Goal: Task Accomplishment & Management: Complete application form

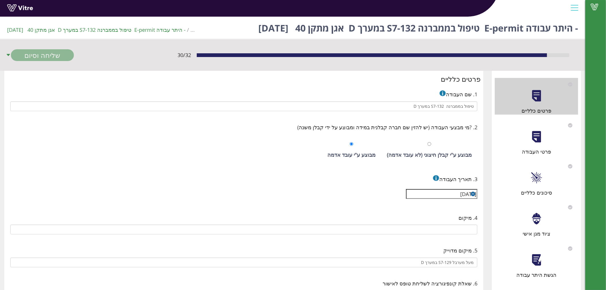
type input "1001-40X-00 אגן מתקן 40"
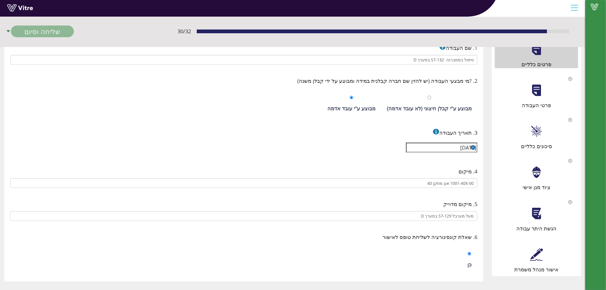
scroll to position [52, 0]
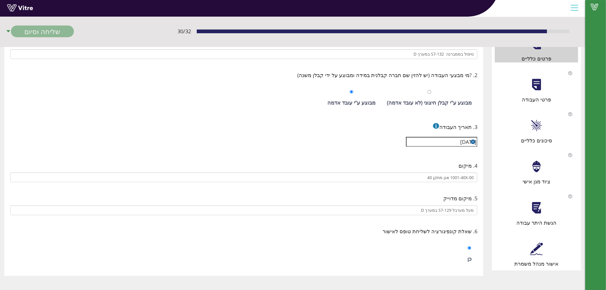
click at [535, 258] on div "אישור מנהל משמרת" at bounding box center [536, 249] width 83 height 37
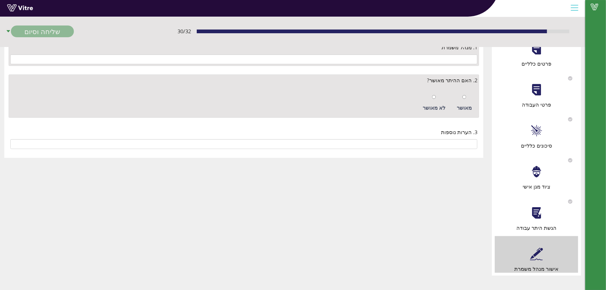
scroll to position [0, 0]
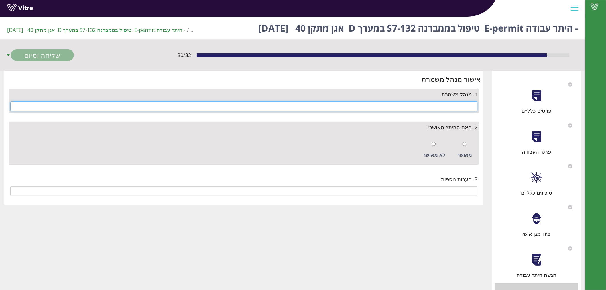
click at [423, 105] on input "text" at bounding box center [243, 106] width 467 height 10
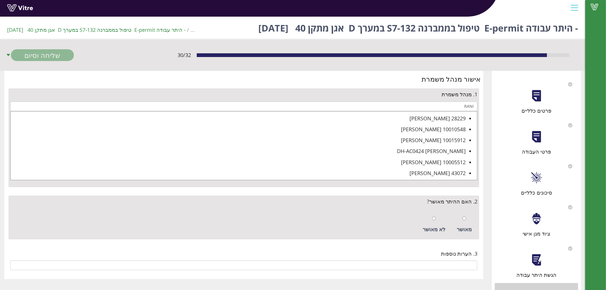
click at [432, 119] on div "28229 [PERSON_NAME]" at bounding box center [238, 118] width 455 height 8
type input "28229 [PERSON_NAME]"
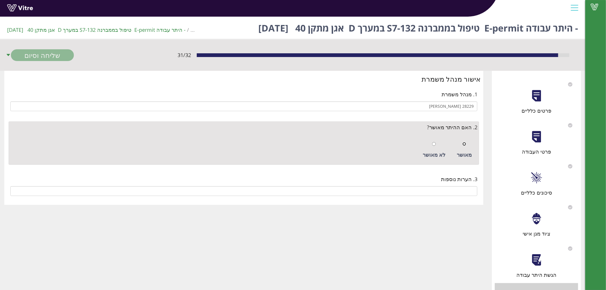
click at [466, 143] on input "radio" at bounding box center [464, 144] width 4 height 4
radio input "true"
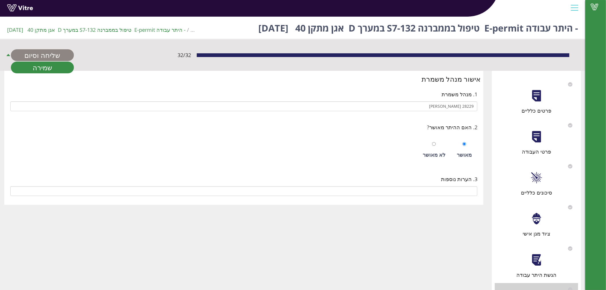
click at [32, 53] on link "שליחה וסיום" at bounding box center [42, 55] width 63 height 12
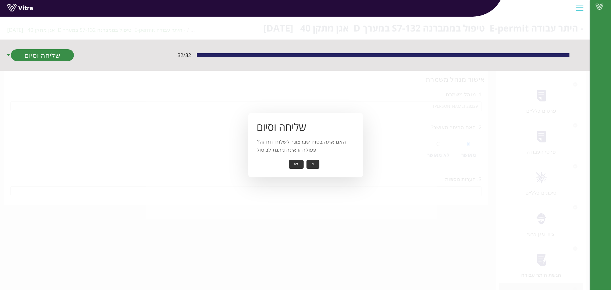
click at [313, 164] on button "כן" at bounding box center [312, 164] width 13 height 9
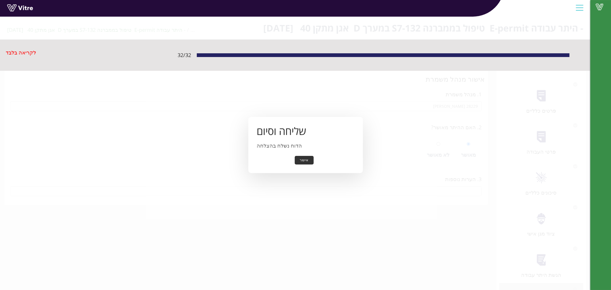
click at [301, 163] on button "אישור" at bounding box center [304, 160] width 19 height 9
